Goal: Navigation & Orientation: Find specific page/section

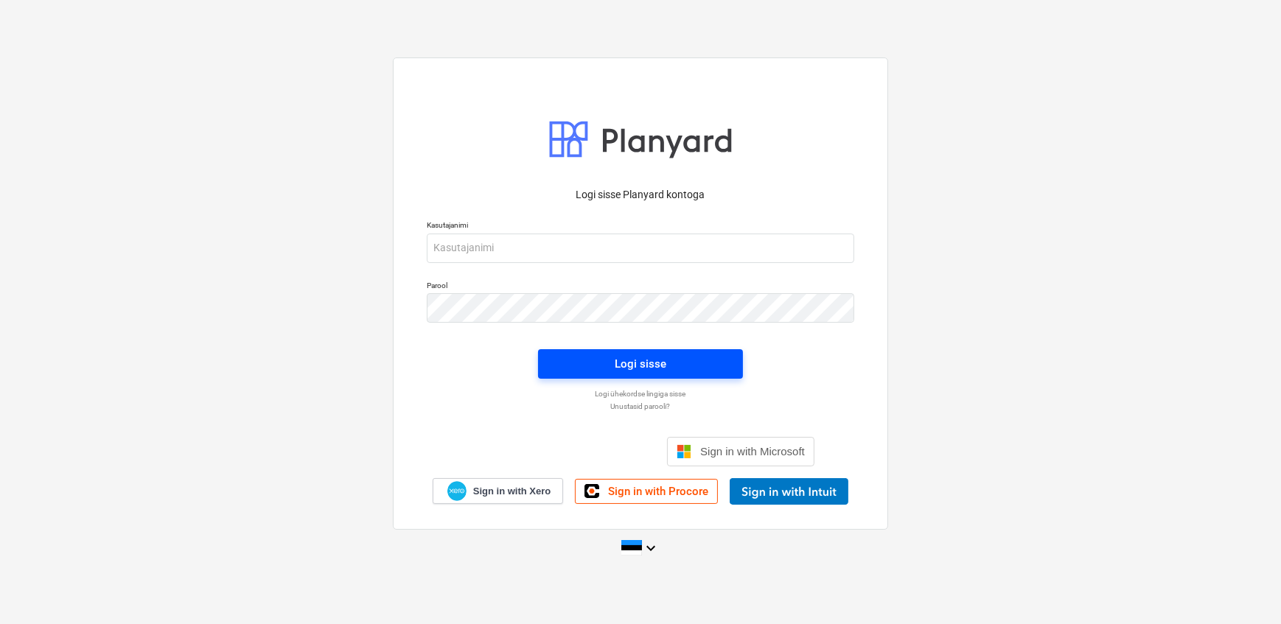
scroll to position [2876, 0]
type input "[EMAIL_ADDRESS][DOMAIN_NAME]"
click at [556, 369] on span "Logi sisse" at bounding box center [641, 364] width 170 height 19
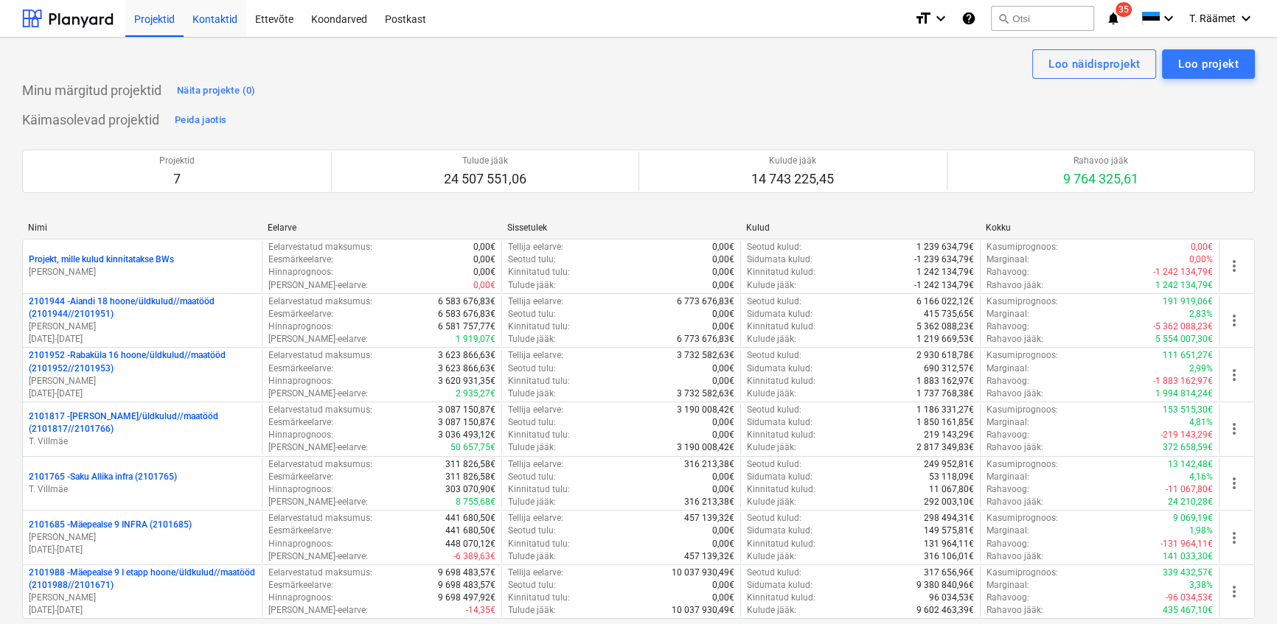
click at [222, 21] on div "Kontaktid" at bounding box center [215, 18] width 63 height 38
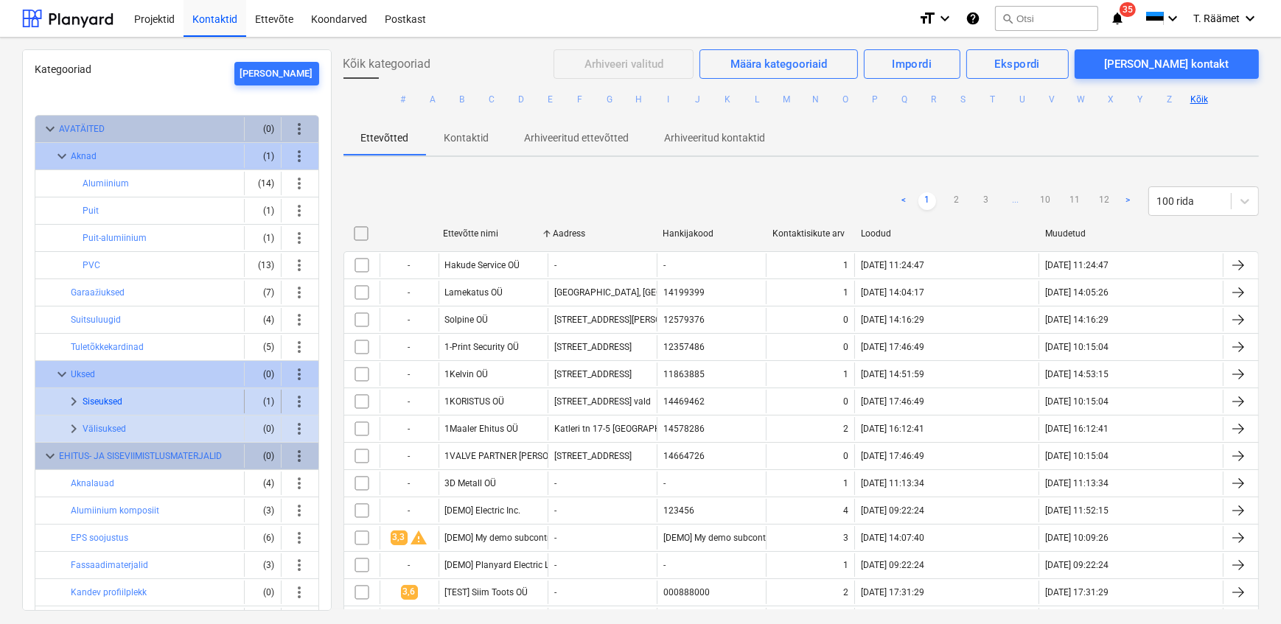
click at [116, 395] on button "Siseuksed" at bounding box center [103, 402] width 40 height 18
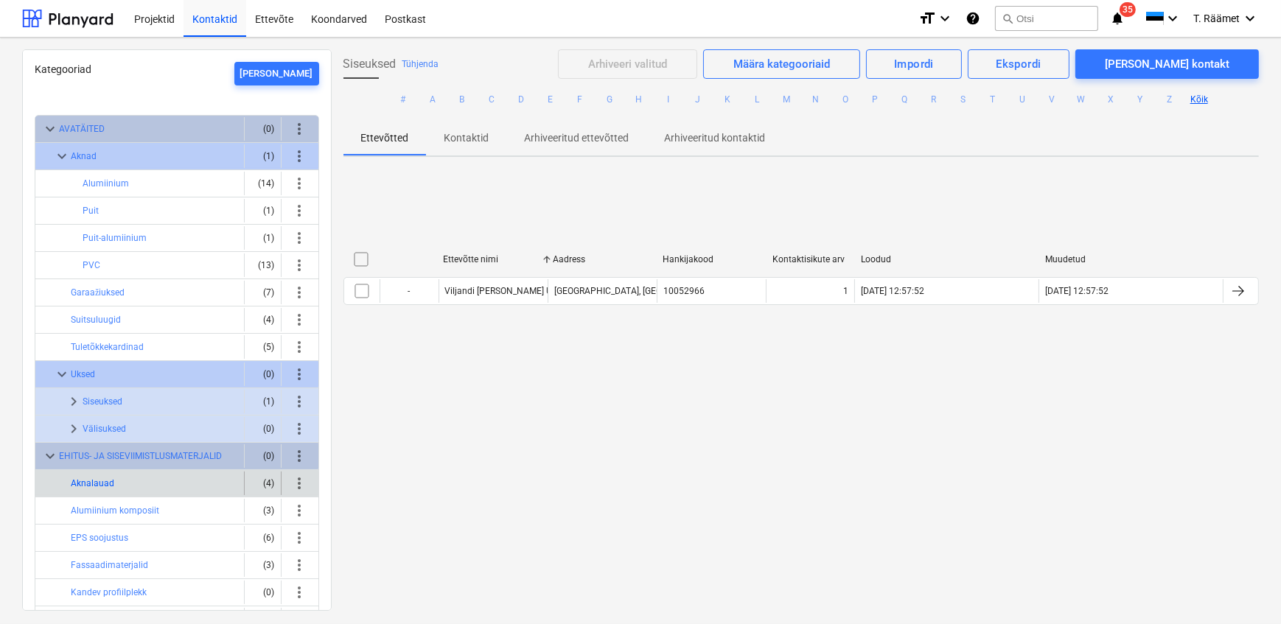
click at [100, 475] on button "Aknalauad" at bounding box center [92, 484] width 43 height 18
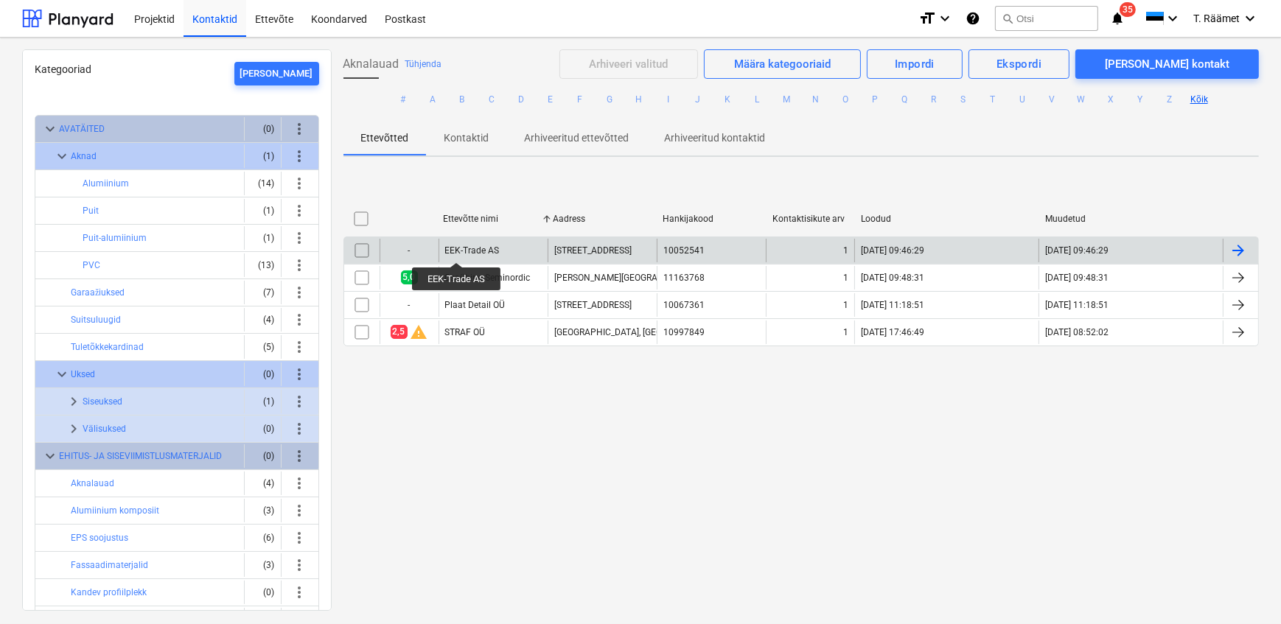
click at [456, 249] on div "EEK-Trade AS" at bounding box center [472, 250] width 55 height 10
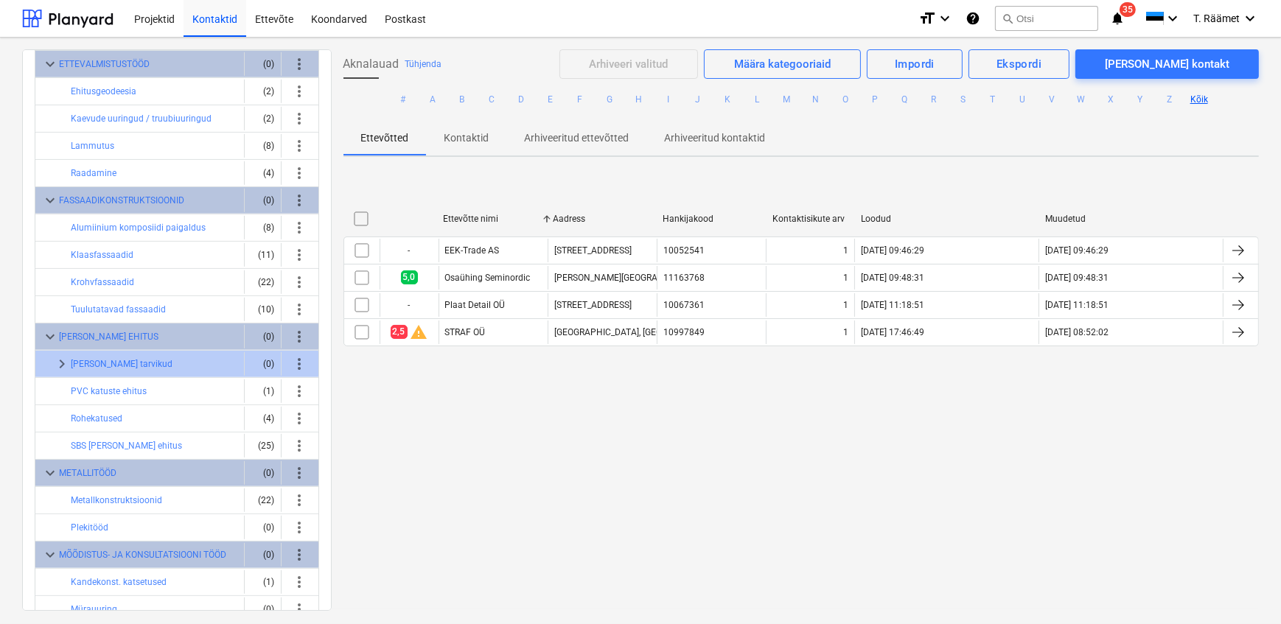
scroll to position [1110, 0]
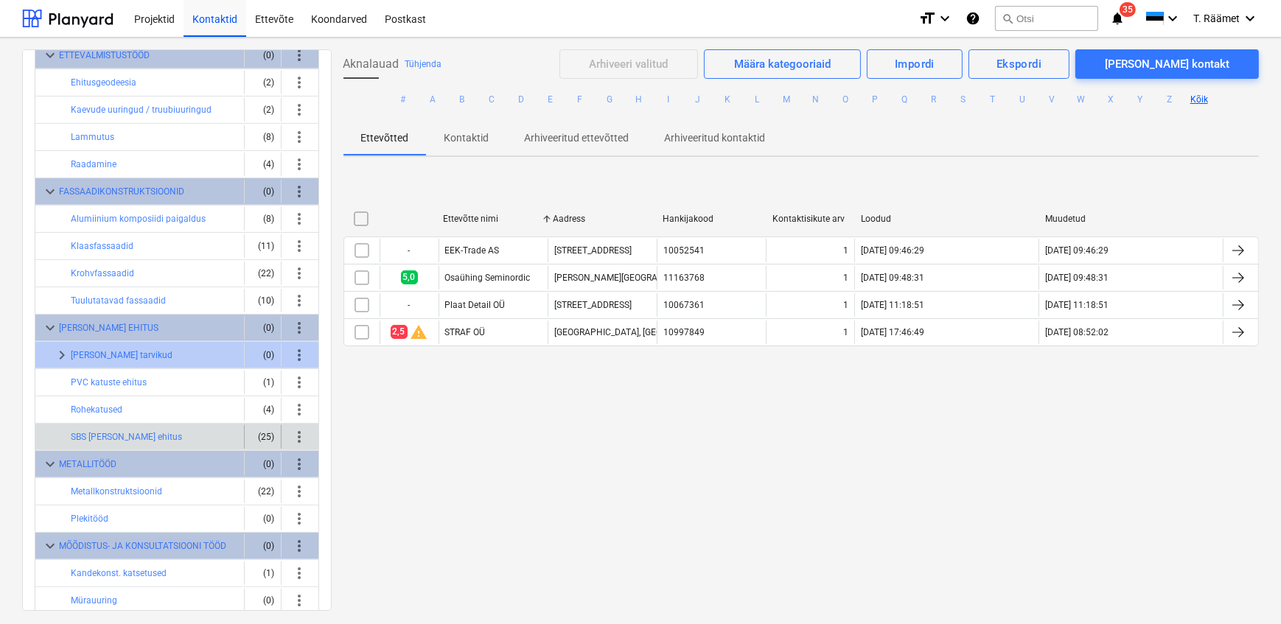
click at [228, 430] on div "SBS [PERSON_NAME] ehitus" at bounding box center [154, 437] width 167 height 24
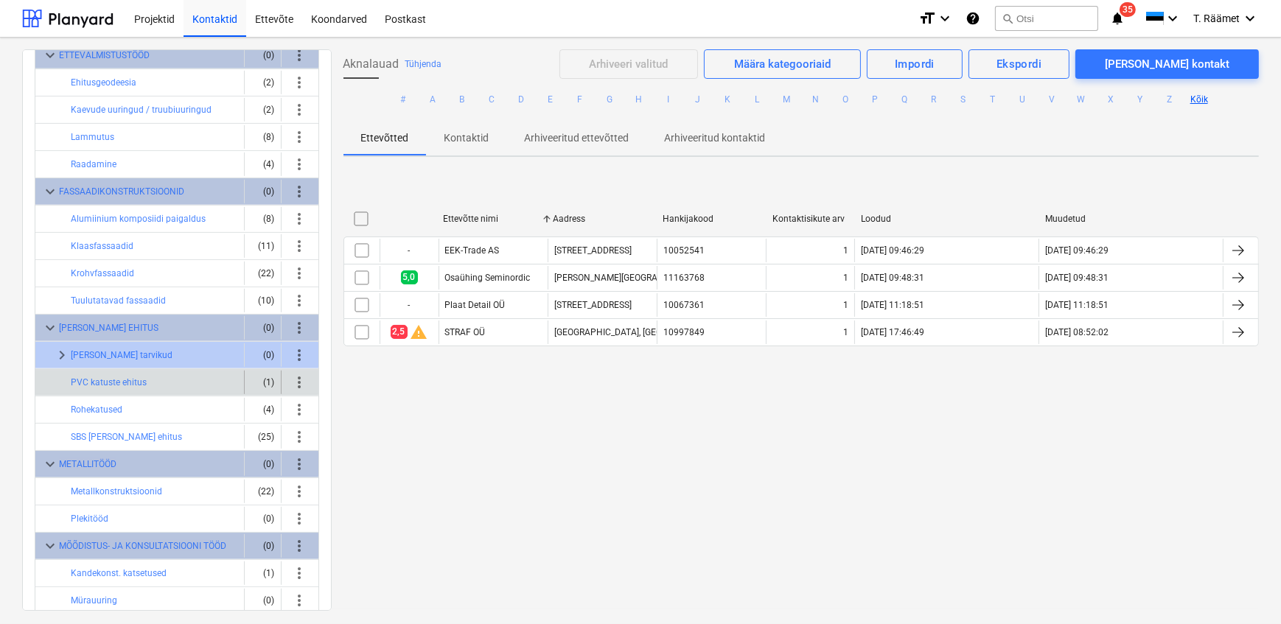
click at [178, 381] on div "PVC katuste ehitus" at bounding box center [154, 383] width 167 height 24
click at [129, 380] on button "PVC katuste ehitus" at bounding box center [109, 383] width 76 height 18
